Goal: Find specific page/section

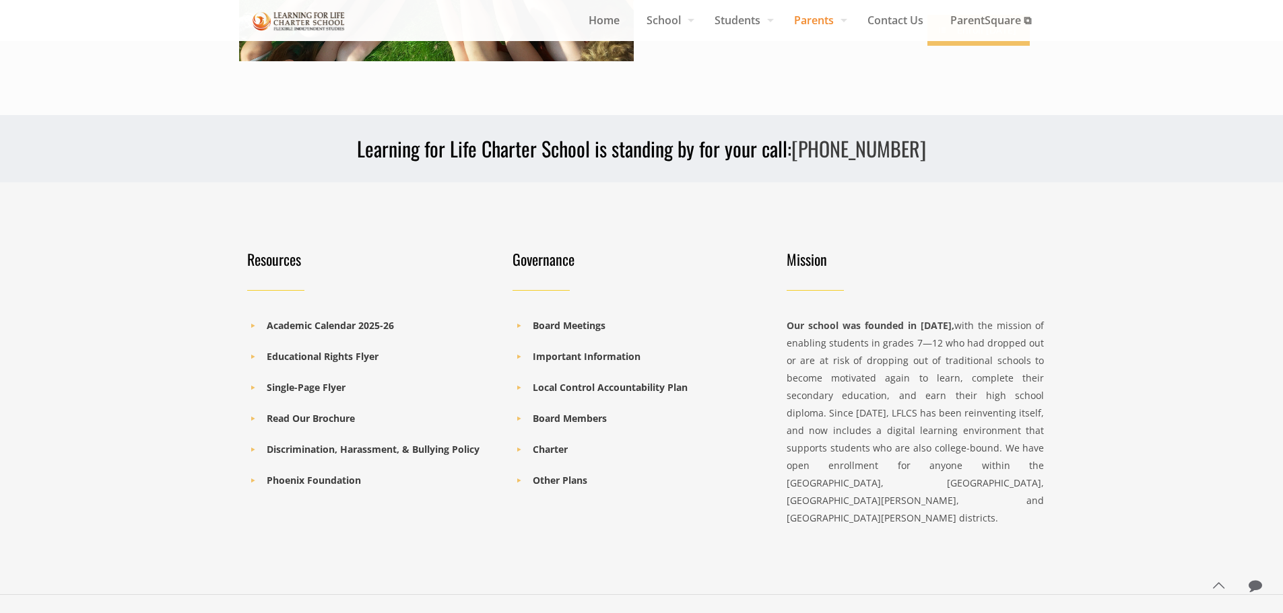
scroll to position [1414, 0]
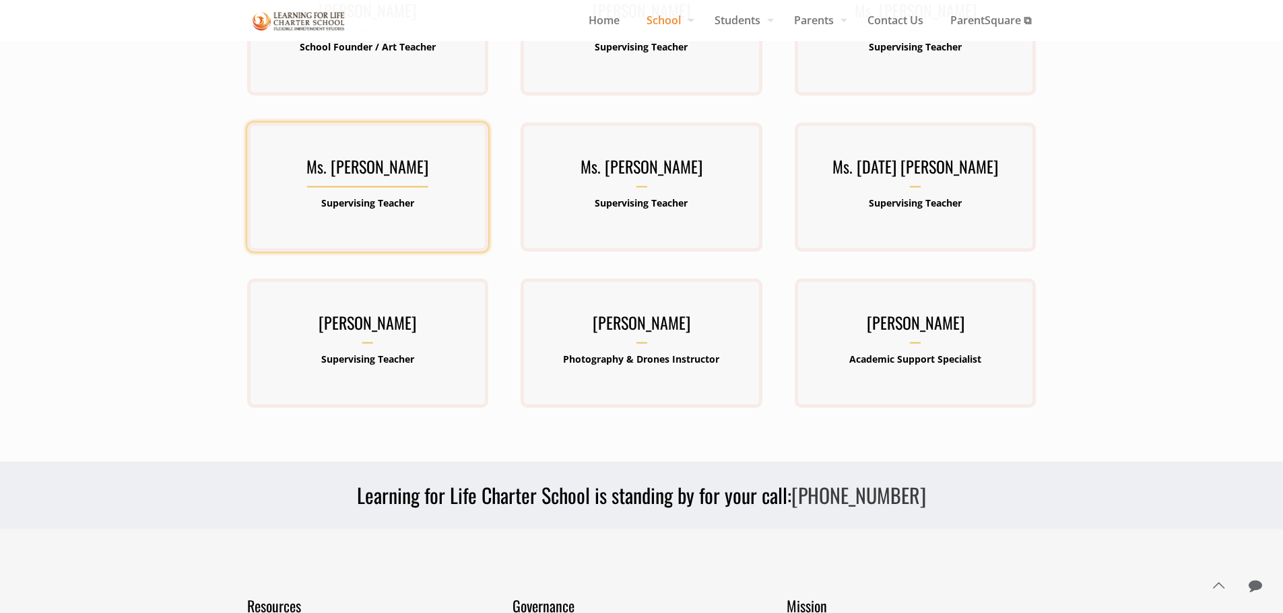
scroll to position [808, 0]
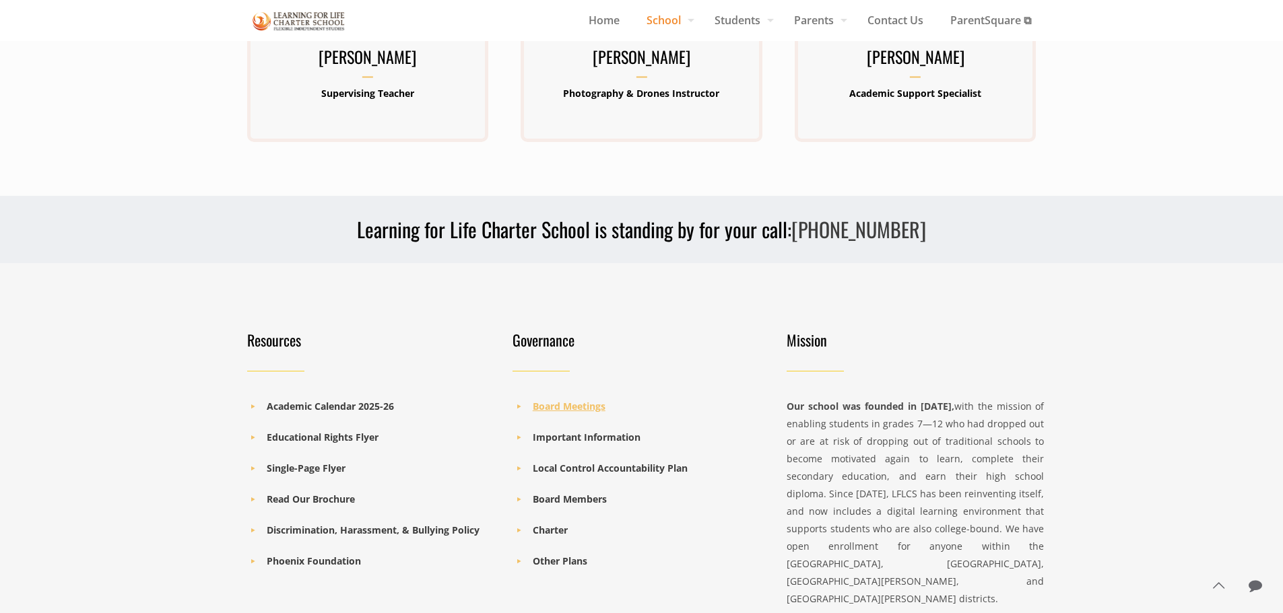
click at [555, 405] on b "Board Meetings" at bounding box center [569, 406] width 73 height 13
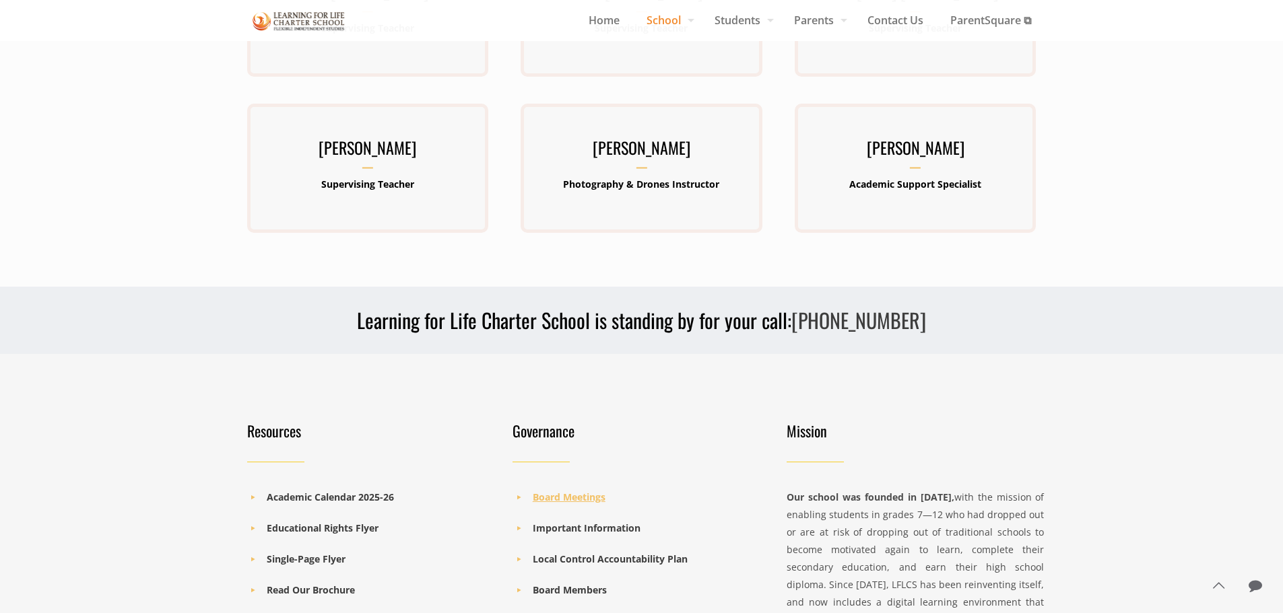
scroll to position [673, 0]
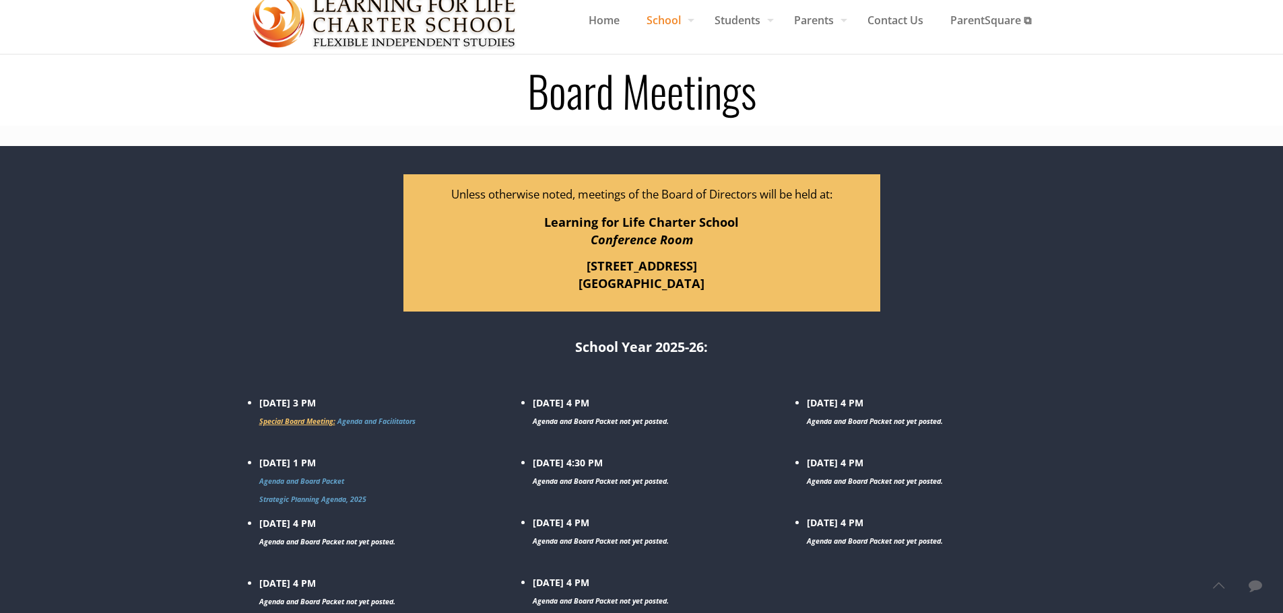
scroll to position [67, 0]
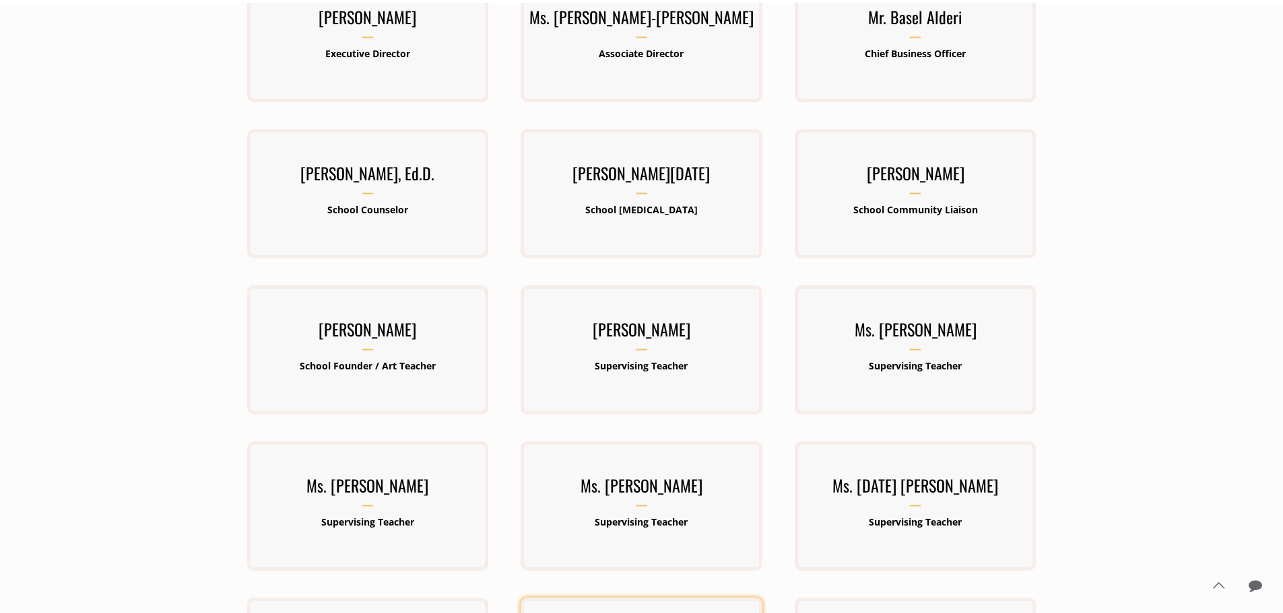
scroll to position [269, 0]
